Goal: Task Accomplishment & Management: Manage account settings

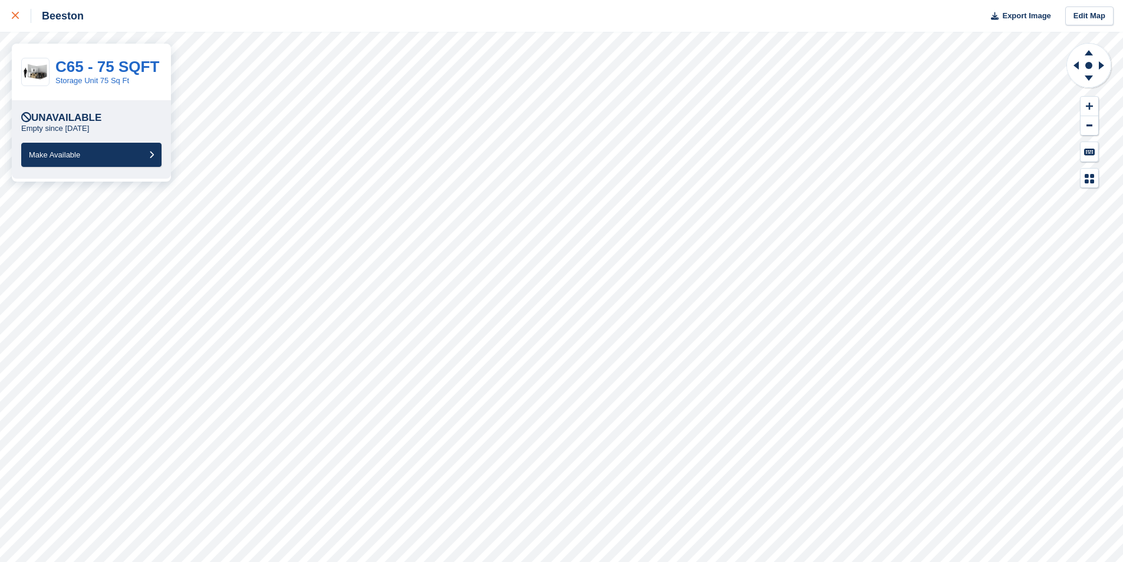
click at [17, 18] on icon at bounding box center [15, 15] width 7 height 7
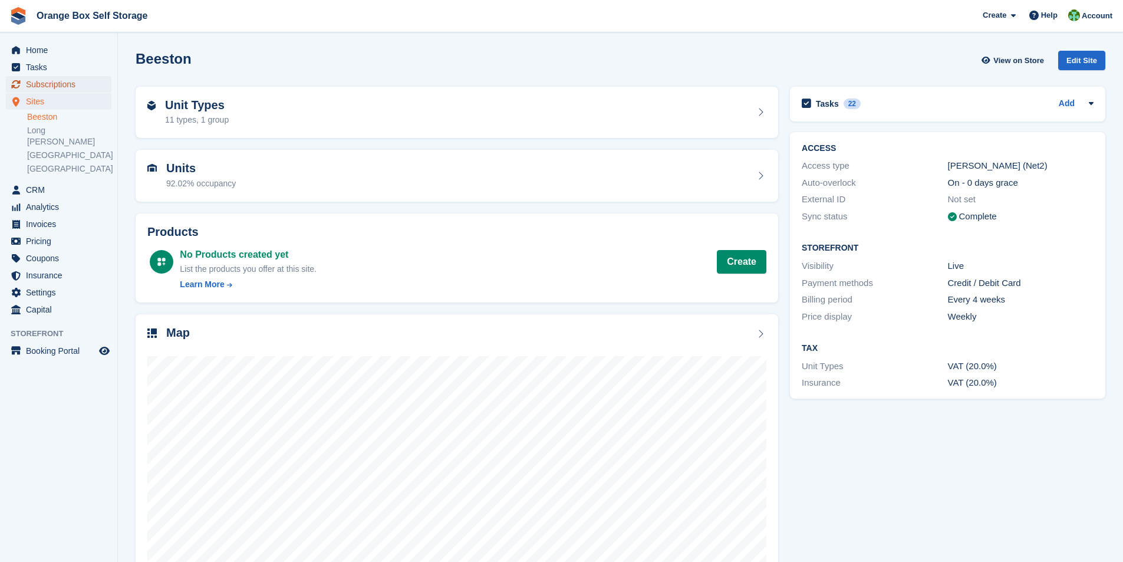
click at [44, 85] on span "Subscriptions" at bounding box center [61, 84] width 71 height 17
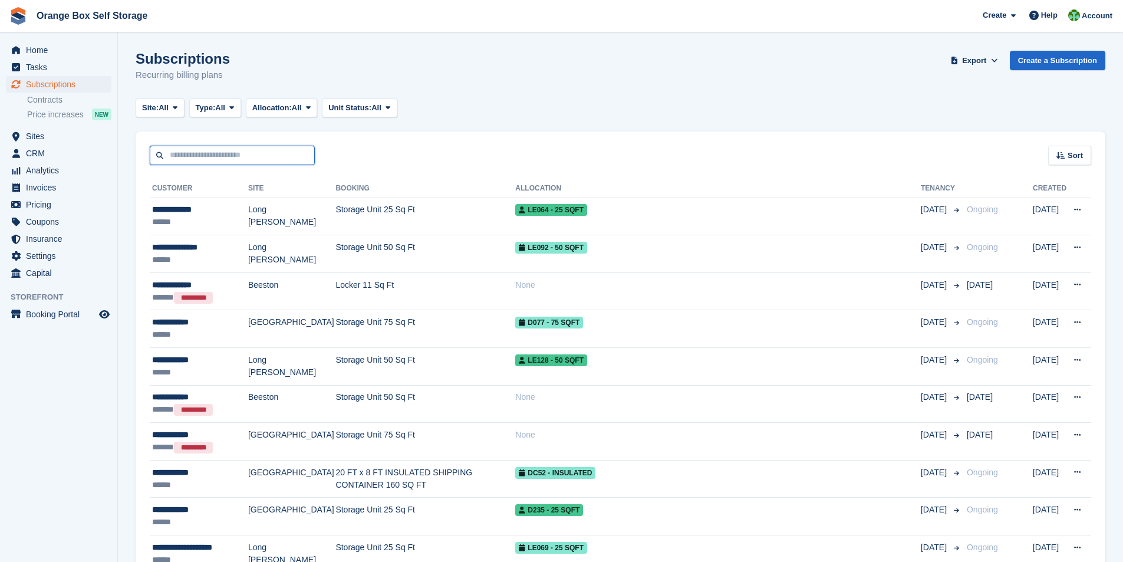
click at [210, 150] on input "text" at bounding box center [232, 155] width 165 height 19
type input "******"
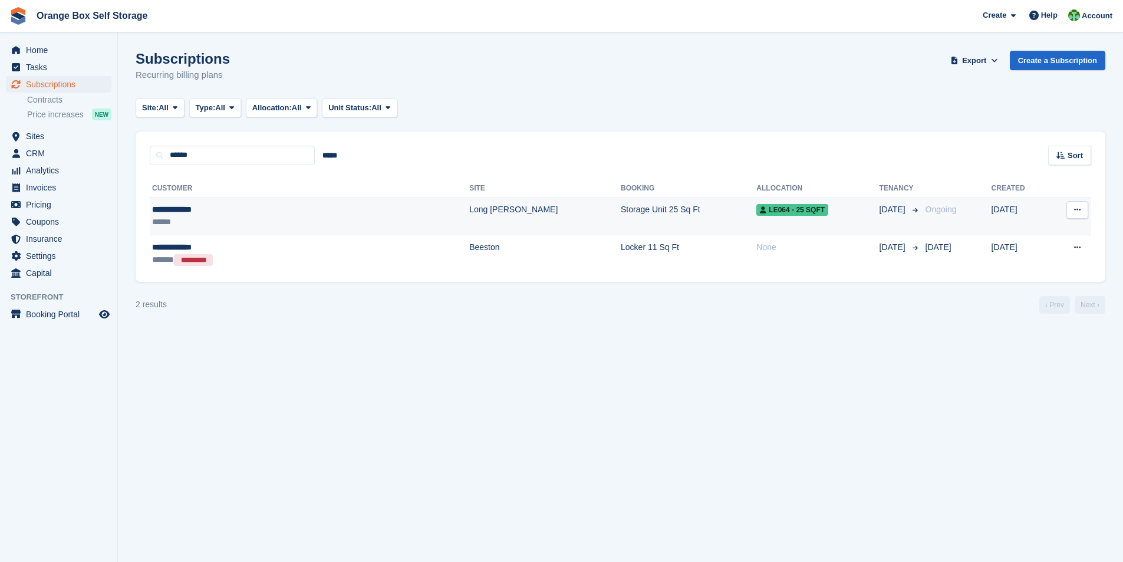
click at [621, 212] on td "Storage Unit 25 Sq Ft" at bounding box center [689, 216] width 136 height 38
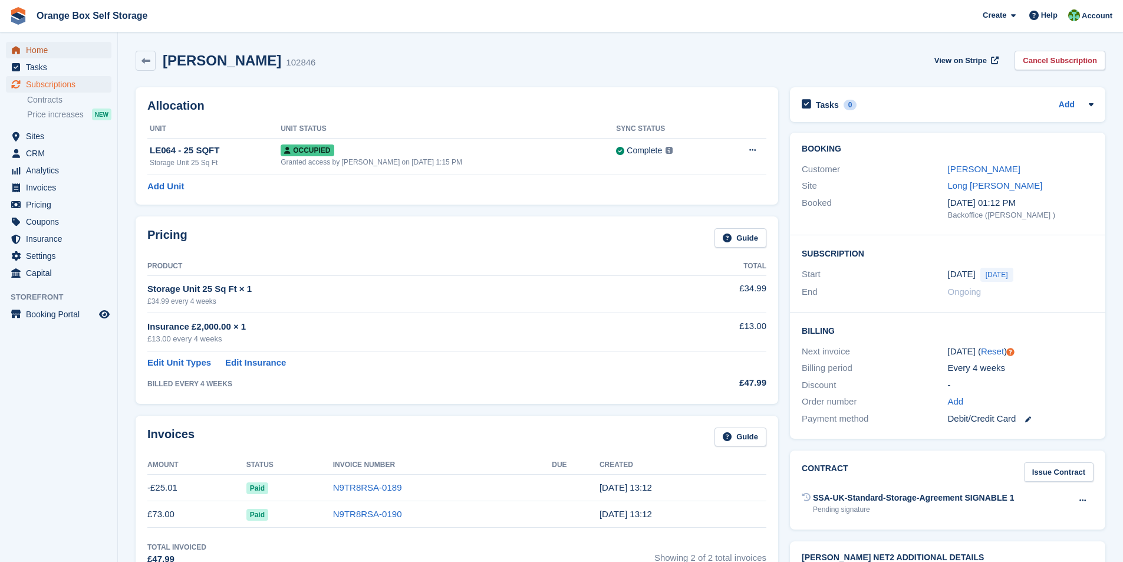
click at [39, 52] on span "Home" at bounding box center [61, 50] width 71 height 17
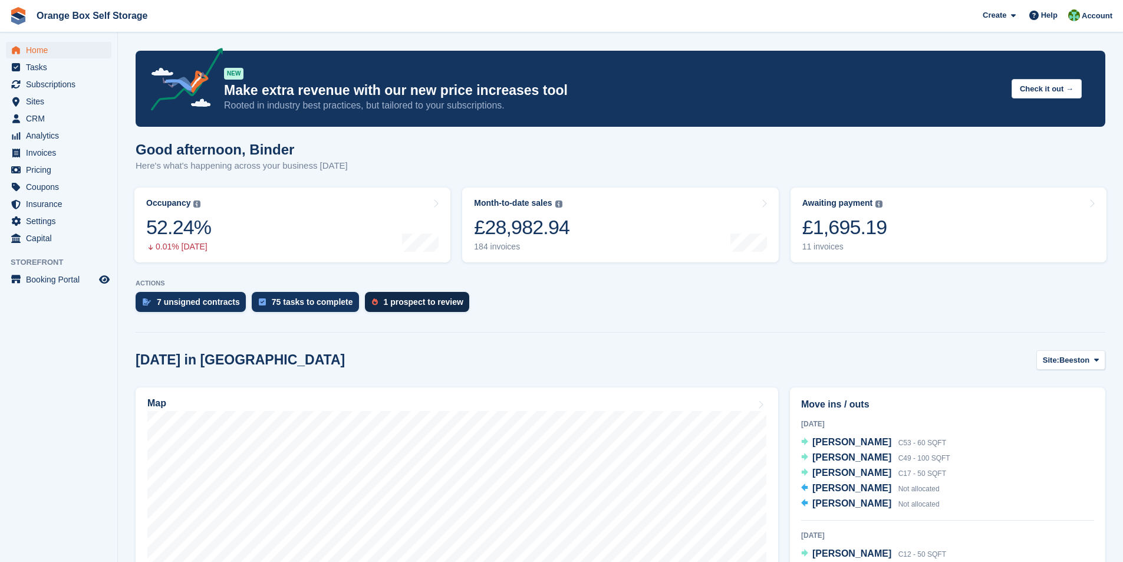
click at [403, 302] on div "1 prospect to review" at bounding box center [424, 301] width 80 height 9
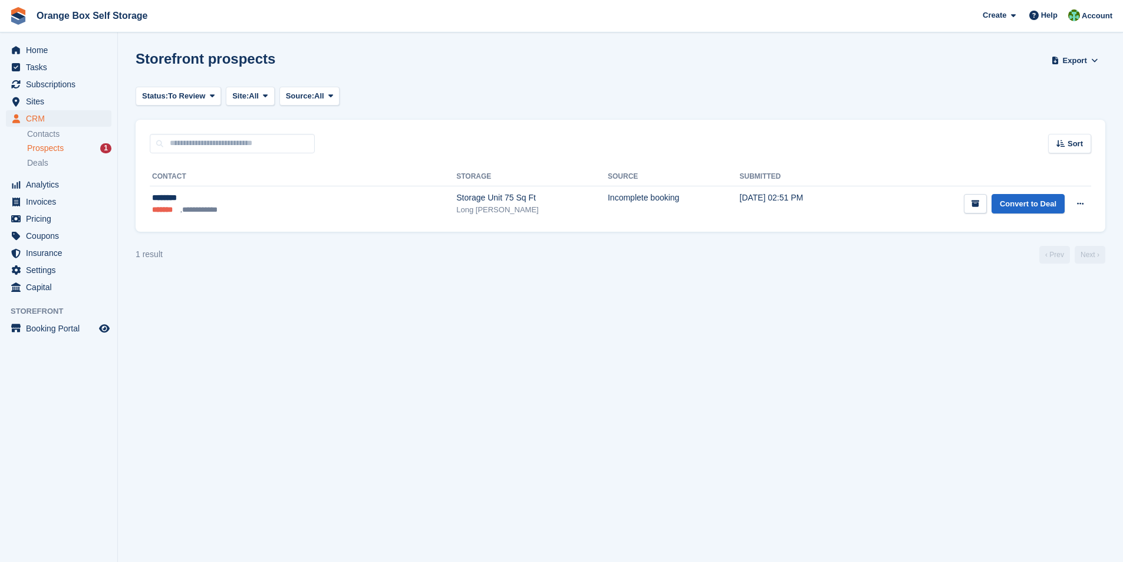
click at [55, 150] on span "Prospects" at bounding box center [45, 148] width 37 height 11
click at [45, 149] on span "Prospects" at bounding box center [45, 148] width 37 height 11
click at [456, 197] on div "Storage Unit 75 Sq Ft" at bounding box center [531, 198] width 151 height 12
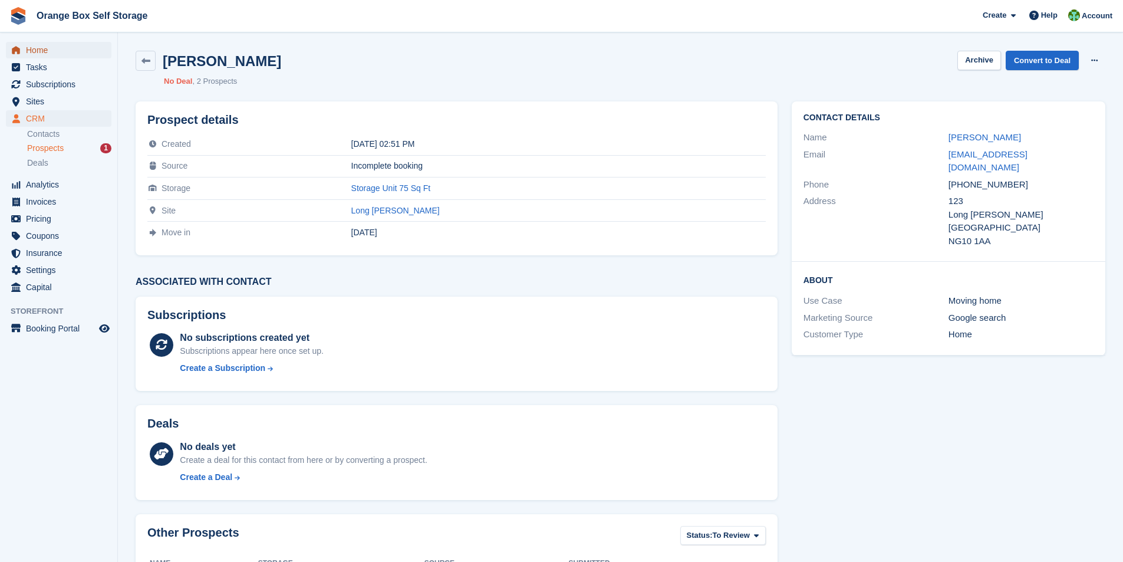
click at [35, 51] on span "Home" at bounding box center [61, 50] width 71 height 17
